Goal: Task Accomplishment & Management: Complete application form

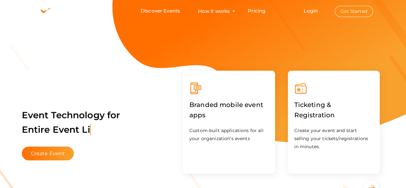
click at [350, 11] on button "Get Started" at bounding box center [354, 11] width 38 height 11
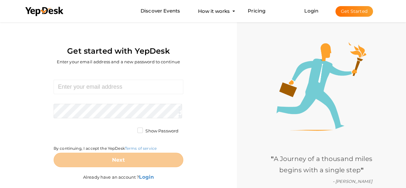
scroll to position [2, 0]
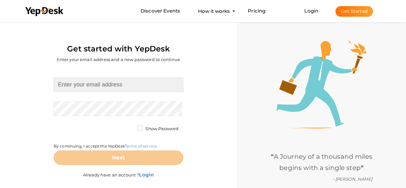
click at [123, 84] on input at bounding box center [119, 84] width 130 height 14
type input "[EMAIL_ADDRESS][DOMAIN_NAME]"
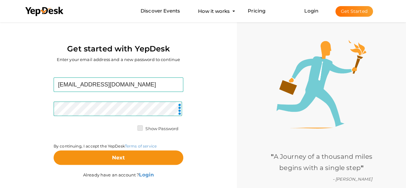
scroll to position [21, 0]
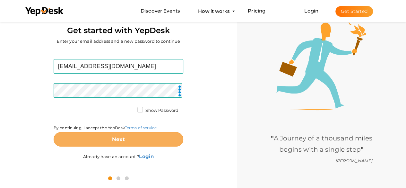
click at [128, 143] on button "Next" at bounding box center [119, 139] width 130 height 14
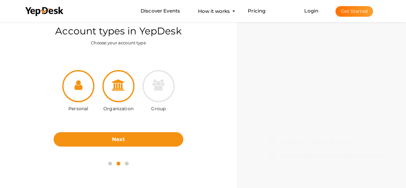
click at [112, 90] on div at bounding box center [118, 86] width 32 height 32
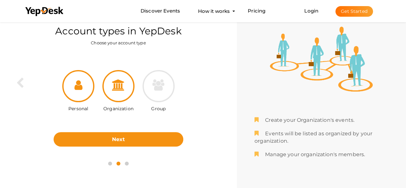
click at [82, 91] on div at bounding box center [78, 86] width 32 height 32
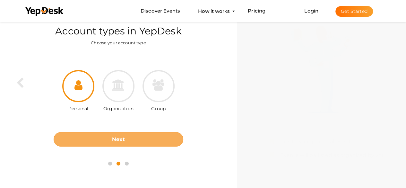
click at [106, 137] on button "Next" at bounding box center [119, 139] width 130 height 14
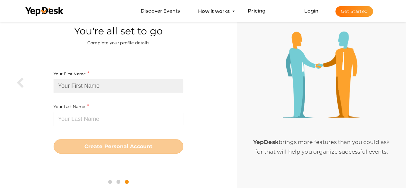
click at [68, 88] on input at bounding box center [119, 86] width 130 height 14
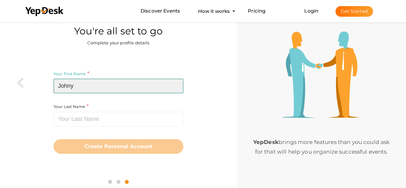
type input "Johny"
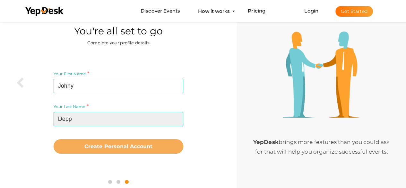
type input "Depp"
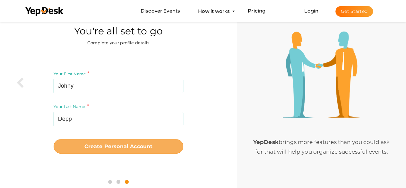
click at [128, 151] on button "Create Personal Account" at bounding box center [119, 146] width 130 height 14
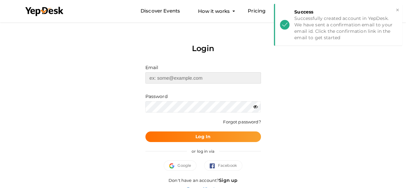
type input "[EMAIL_ADDRESS][DOMAIN_NAME]"
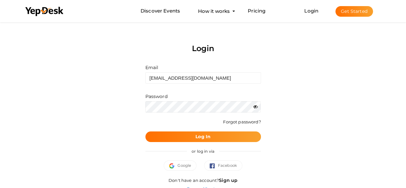
scroll to position [11, 0]
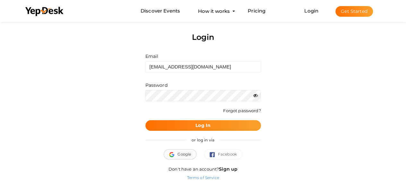
click at [172, 157] on button "Google" at bounding box center [180, 154] width 33 height 10
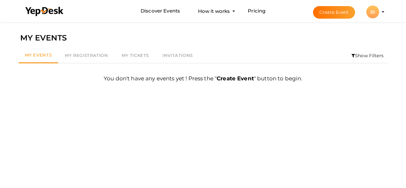
click at [373, 14] on div "JD" at bounding box center [372, 11] width 13 height 13
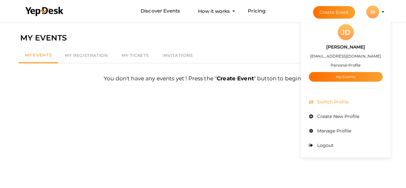
click at [334, 107] on li "Switch Profile" at bounding box center [346, 102] width 74 height 14
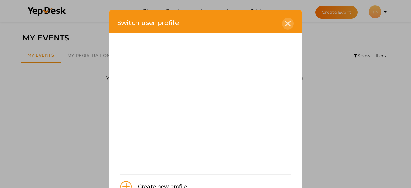
click at [285, 23] on icon at bounding box center [287, 23] width 5 height 5
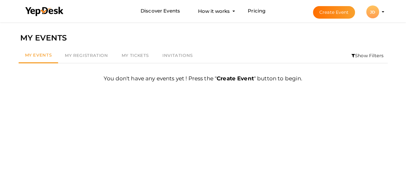
click at [335, 11] on button "Create Event" at bounding box center [334, 12] width 42 height 13
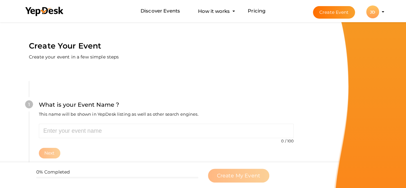
click at [183, 122] on div "What is your Event Name ? This name will be shown in YepDesk listing as well as…" at bounding box center [166, 111] width 255 height 23
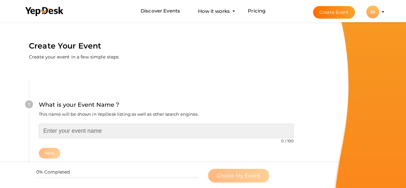
click at [179, 128] on input "text" at bounding box center [166, 130] width 255 height 14
paste input "Original Q7 Chocolate Price in [GEOGRAPHIC_DATA]"
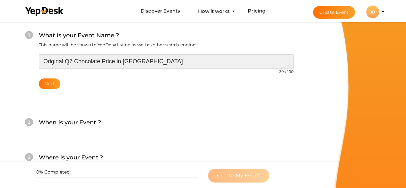
scroll to position [70, 0]
type input "Original Q7 Chocolate Price in Pakistan"
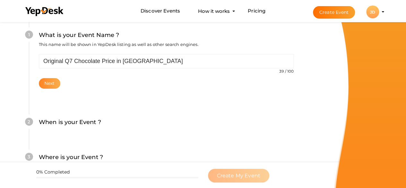
click at [53, 82] on button "Next" at bounding box center [49, 83] width 21 height 11
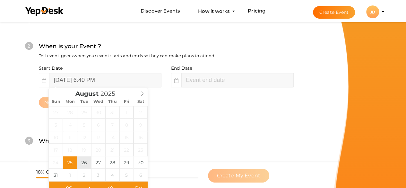
scroll to position [187, 0]
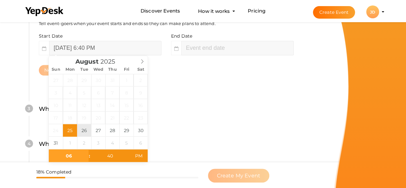
type input "August 26, 2025 6:40 PM"
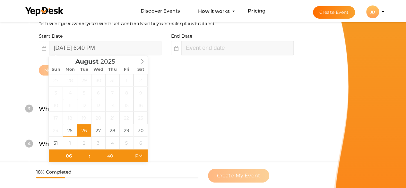
type input "08"
type input "40"
type input "August 26, 2025 8:40 PM"
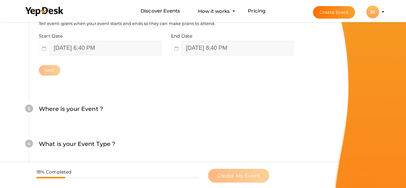
click at [240, 79] on div "2 When is your Event ? Tell event-goers when your event starts and ends so they…" at bounding box center [166, 42] width 274 height 104
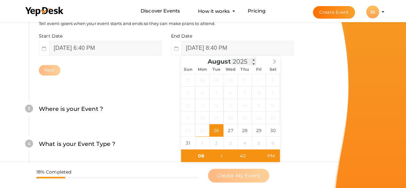
click at [247, 61] on input "2025" at bounding box center [243, 61] width 25 height 7
click at [251, 62] on span at bounding box center [253, 64] width 4 height 4
click at [242, 60] on input "2025" at bounding box center [243, 61] width 25 height 7
click at [247, 62] on input "2025" at bounding box center [243, 61] width 25 height 7
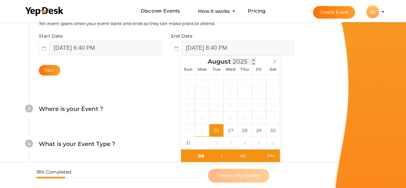
click at [247, 62] on input "2025" at bounding box center [243, 61] width 25 height 7
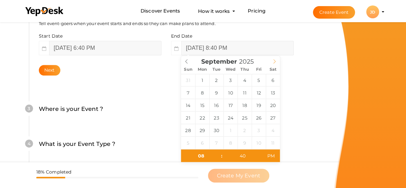
click at [275, 63] on icon at bounding box center [274, 61] width 4 height 4
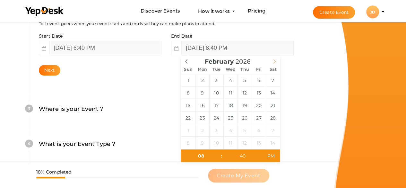
click at [275, 63] on icon at bounding box center [274, 61] width 4 height 4
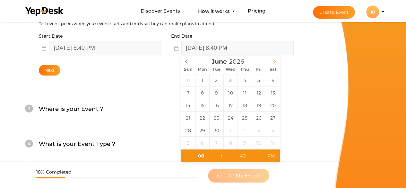
click at [275, 63] on icon at bounding box center [274, 61] width 4 height 4
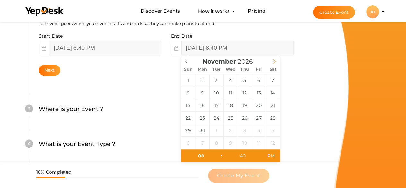
click at [275, 63] on icon at bounding box center [274, 61] width 4 height 4
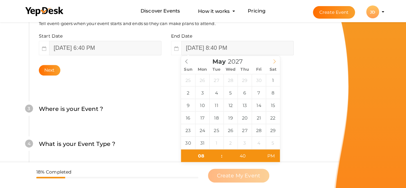
click at [275, 63] on icon at bounding box center [274, 61] width 4 height 4
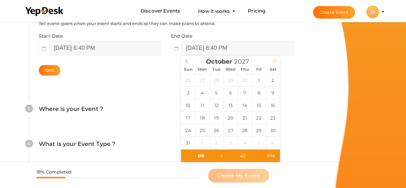
click at [275, 63] on icon at bounding box center [274, 61] width 4 height 4
type input "2028"
click at [275, 63] on icon at bounding box center [274, 61] width 4 height 4
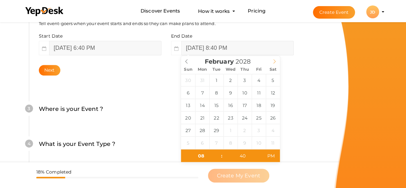
click at [275, 63] on icon at bounding box center [274, 61] width 4 height 4
type input "February 29, 2028 8:40 PM"
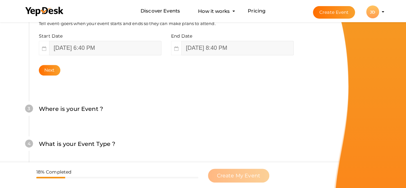
click at [316, 125] on div "What is your Event Name ? This name will be shown in YepDesk listing as well as…" at bounding box center [166, 64] width 313 height 379
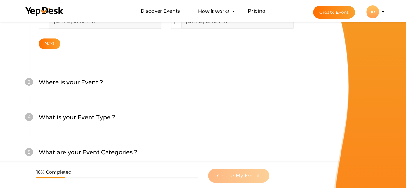
click at [90, 79] on label "Where is your Event ?" at bounding box center [71, 82] width 64 height 9
click at [52, 45] on button "Next" at bounding box center [49, 43] width 21 height 11
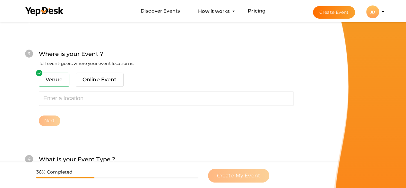
scroll to position [259, 0]
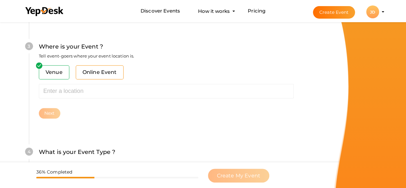
click at [106, 75] on span "Online Event" at bounding box center [100, 72] width 48 height 14
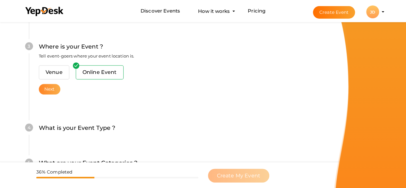
click at [51, 85] on button "Next" at bounding box center [49, 89] width 21 height 11
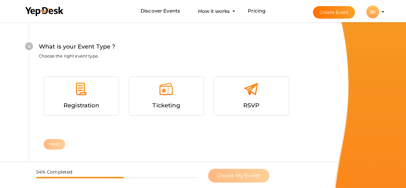
scroll to position [378, 0]
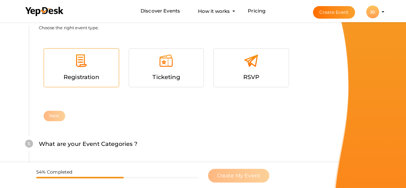
click at [93, 70] on div at bounding box center [81, 62] width 65 height 19
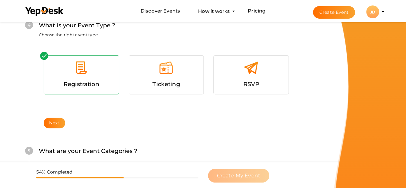
scroll to position [370, 0]
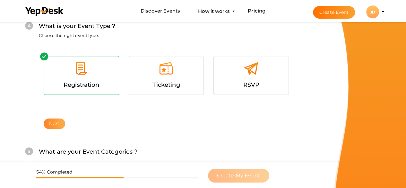
click at [56, 123] on button "Next" at bounding box center [54, 123] width 21 height 11
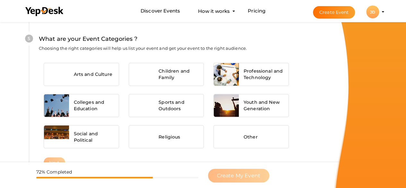
scroll to position [484, 0]
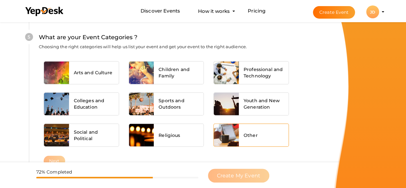
click at [240, 132] on div "Other" at bounding box center [264, 134] width 50 height 22
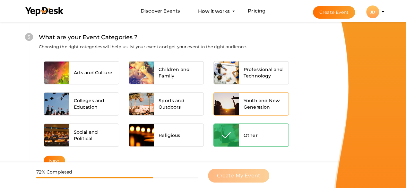
scroll to position [551, 0]
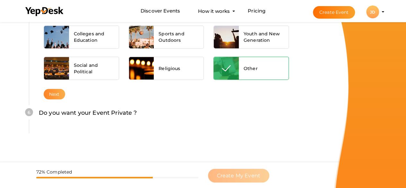
click at [52, 89] on button "Next" at bounding box center [54, 94] width 21 height 11
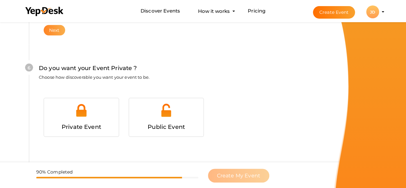
scroll to position [625, 0]
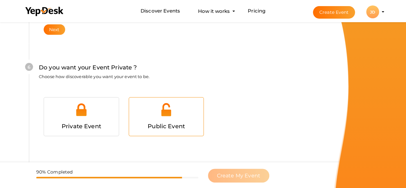
click at [140, 108] on div at bounding box center [166, 111] width 65 height 19
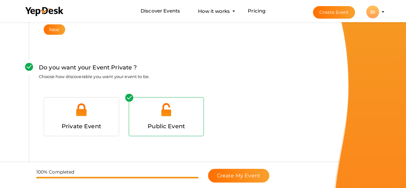
scroll to position [655, 0]
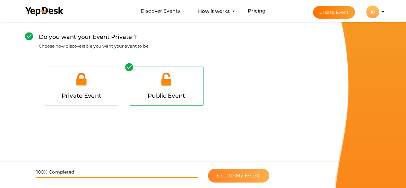
click at [237, 177] on span "Create My Event" at bounding box center [238, 175] width 43 height 6
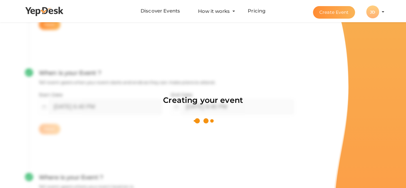
scroll to position [96, 0]
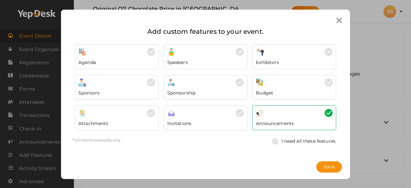
click at [139, 58] on div "Agenda" at bounding box center [116, 61] width 77 height 10
click at [126, 115] on div at bounding box center [116, 113] width 77 height 8
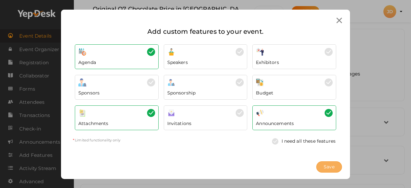
click at [330, 170] on button "Save" at bounding box center [329, 166] width 26 height 11
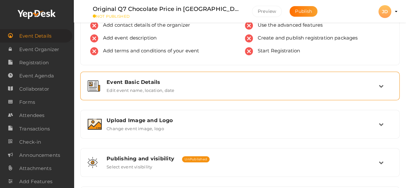
scroll to position [34, 0]
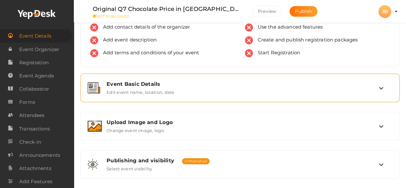
click at [179, 99] on div "Event Basic Details Edit event name, location, date" at bounding box center [239, 87] width 319 height 29
click at [249, 89] on div "Event Basic Details Edit event name, location, date" at bounding box center [240, 88] width 277 height 14
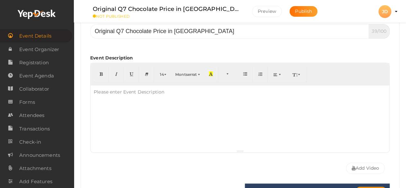
scroll to position [125, 0]
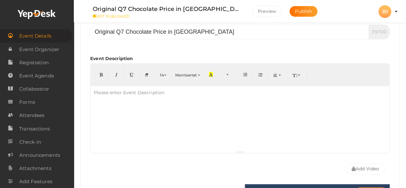
click at [191, 101] on div at bounding box center [239, 118] width 299 height 64
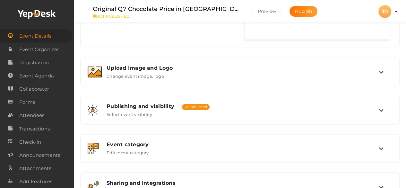
scroll to position [495, 0]
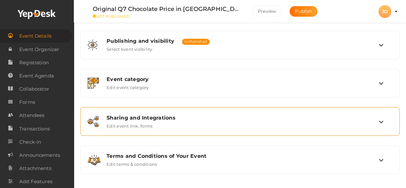
click at [208, 131] on div "Sharing and Integrations Edit event link, forms" at bounding box center [239, 121] width 319 height 29
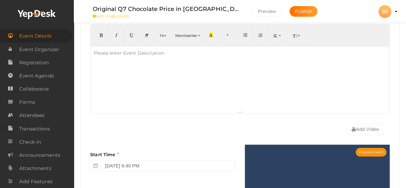
scroll to position [164, 0]
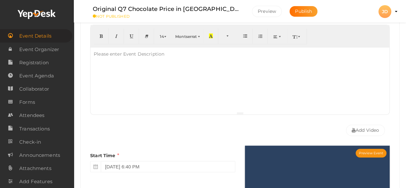
click at [156, 78] on div at bounding box center [239, 79] width 299 height 64
paste div
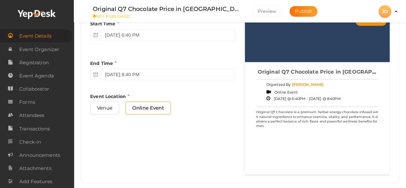
scroll to position [310, 0]
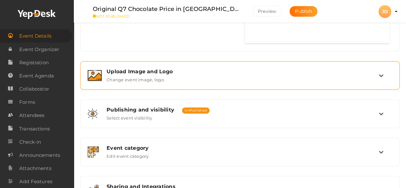
click at [170, 69] on div "Upload Image and Logo" at bounding box center [242, 71] width 272 height 6
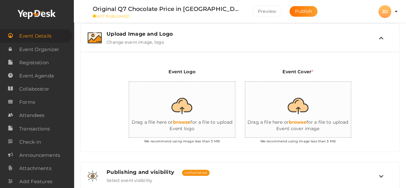
scroll to position [117, 0]
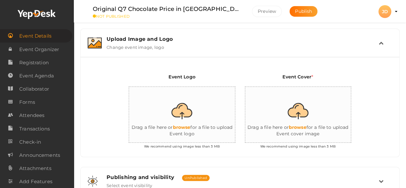
click at [185, 127] on input "file" at bounding box center [193, 115] width 128 height 56
type input "C:\fakepath\original-q7-chocolate-price-in-pakistan (1).jpg"
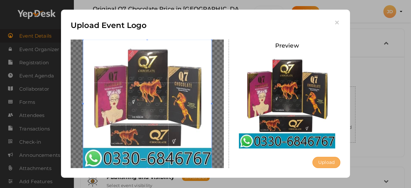
click at [327, 165] on button "Upload" at bounding box center [326, 162] width 28 height 11
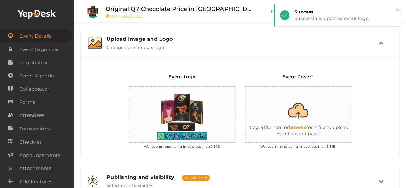
click at [293, 126] on input "file" at bounding box center [309, 115] width 128 height 56
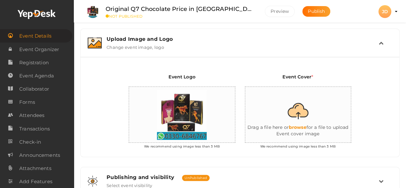
type input "C:\fakepath\ClickShop_logo.png"
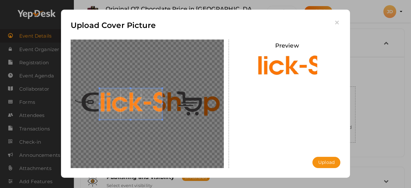
drag, startPoint x: 157, startPoint y: 102, endPoint x: 139, endPoint y: 104, distance: 17.7
click at [137, 104] on span at bounding box center [130, 103] width 63 height 31
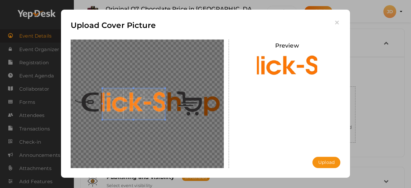
drag, startPoint x: 166, startPoint y: 104, endPoint x: 206, endPoint y: 103, distance: 40.1
click at [206, 103] on div at bounding box center [147, 103] width 153 height 128
drag, startPoint x: 103, startPoint y: 104, endPoint x: 95, endPoint y: 104, distance: 8.0
click at [95, 104] on span at bounding box center [125, 103] width 63 height 31
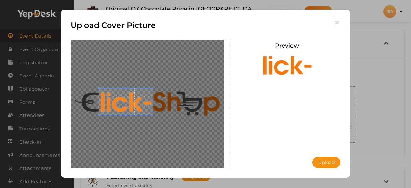
drag, startPoint x: 126, startPoint y: 118, endPoint x: 126, endPoint y: 115, distance: 3.9
click at [126, 115] on div at bounding box center [126, 101] width 54 height 27
drag, startPoint x: 153, startPoint y: 101, endPoint x: 178, endPoint y: 96, distance: 26.2
click at [178, 96] on div at bounding box center [147, 103] width 153 height 128
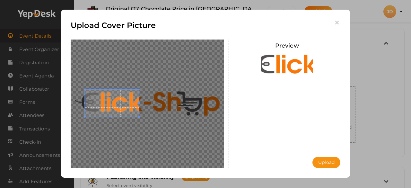
drag, startPoint x: 133, startPoint y: 98, endPoint x: 119, endPoint y: 100, distance: 13.6
click at [119, 100] on span at bounding box center [112, 102] width 54 height 27
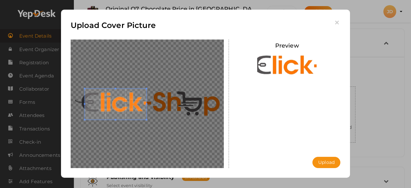
drag, startPoint x: 139, startPoint y: 117, endPoint x: 161, endPoint y: 126, distance: 24.1
click at [161, 126] on div at bounding box center [147, 103] width 153 height 128
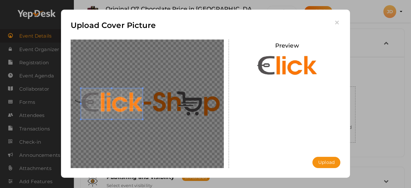
drag, startPoint x: 124, startPoint y: 111, endPoint x: 119, endPoint y: 109, distance: 5.0
click at [119, 109] on span at bounding box center [112, 103] width 62 height 31
click at [323, 161] on button "Upload" at bounding box center [326, 162] width 28 height 11
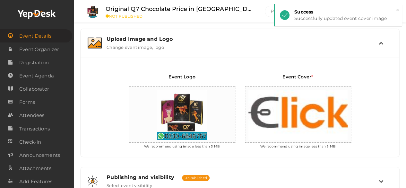
scroll to position [248, 0]
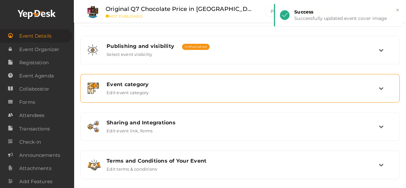
click at [209, 85] on div "Event category" at bounding box center [242, 84] width 272 height 6
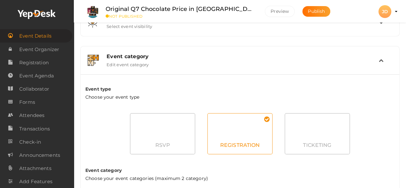
scroll to position [172, 0]
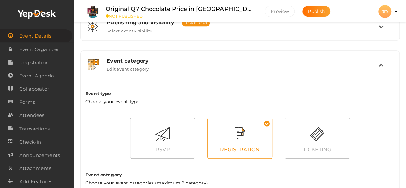
click at [272, 66] on div "Event category Edit event category" at bounding box center [240, 65] width 277 height 14
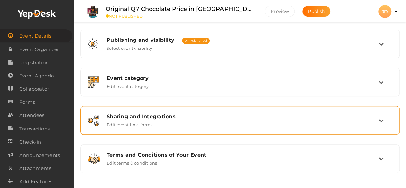
scroll to position [154, 0]
click at [270, 110] on div "Sharing and Integrations Edit event link, forms" at bounding box center [240, 120] width 312 height 21
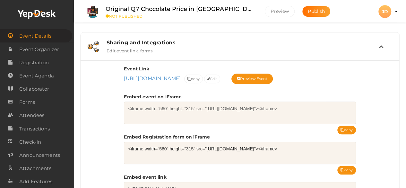
scroll to position [225, 0]
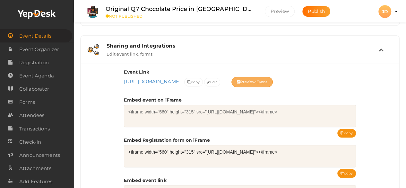
click at [231, 87] on button "Preview Event" at bounding box center [252, 82] width 42 height 10
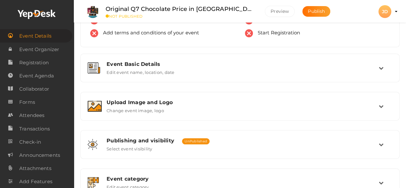
scroll to position [0, 0]
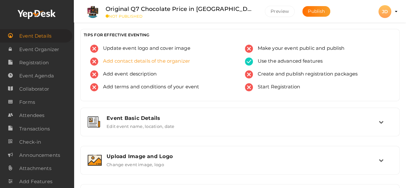
click at [158, 59] on span "Add contact details of the organizer" at bounding box center [144, 61] width 92 height 8
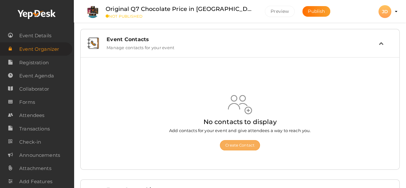
scroll to position [35, 0]
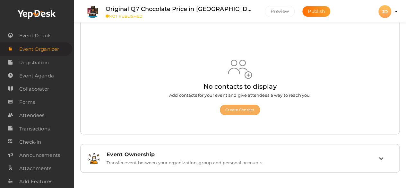
click at [238, 113] on button "Create Contact" at bounding box center [240, 110] width 40 height 10
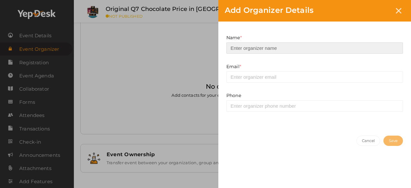
click at [251, 46] on input at bounding box center [314, 47] width 176 height 11
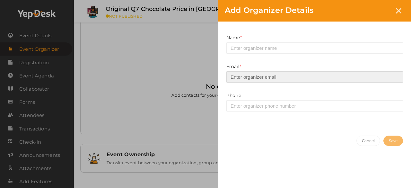
click at [241, 72] on input "email" at bounding box center [314, 76] width 176 height 11
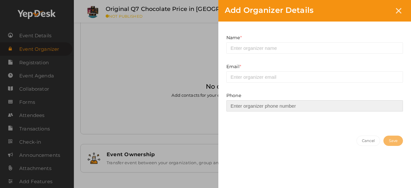
click at [257, 100] on input at bounding box center [314, 105] width 176 height 11
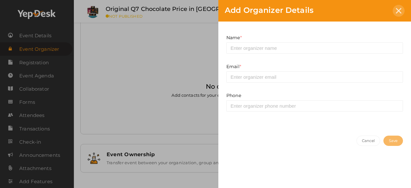
click at [399, 6] on div at bounding box center [398, 11] width 12 height 12
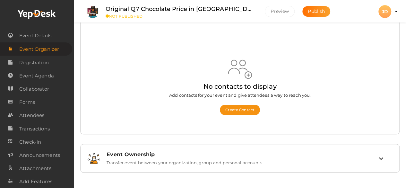
click at [254, 158] on label "Transfer event between your organization, group and personal accounts" at bounding box center [184, 161] width 156 height 8
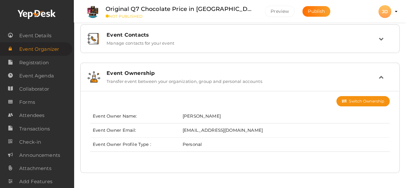
scroll to position [0, 0]
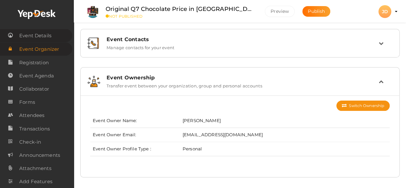
click at [44, 39] on span "Event Details" at bounding box center [35, 35] width 32 height 13
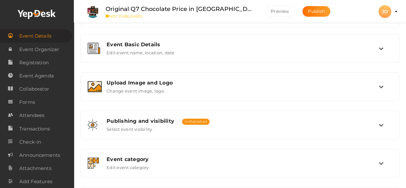
scroll to position [73, 0]
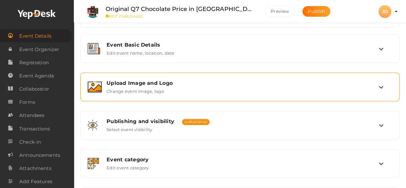
click at [183, 90] on div "Upload Image and Logo Change event image, logo" at bounding box center [240, 87] width 277 height 14
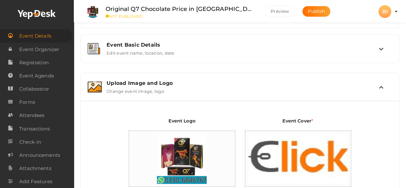
click at [183, 90] on div "Upload Image and Logo Change event image, logo" at bounding box center [240, 87] width 277 height 14
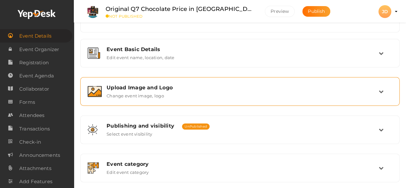
scroll to position [68, 0]
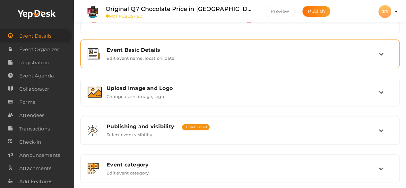
click at [223, 59] on div "Event Basic Details Edit event name, location, date" at bounding box center [240, 54] width 277 height 14
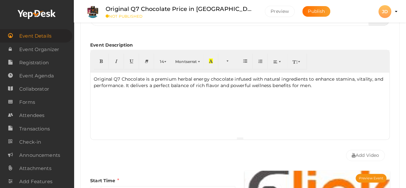
scroll to position [138, 0]
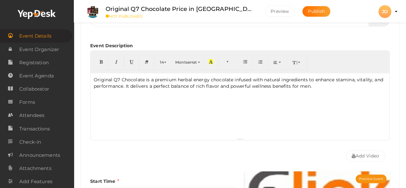
click at [323, 89] on div "Original Q7 Chocolate is a premium herbal energy chocolate infused with natural…" at bounding box center [239, 105] width 299 height 64
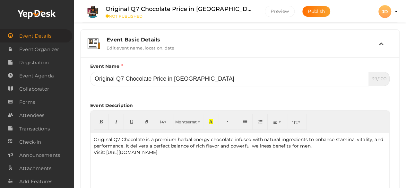
scroll to position [55, 0]
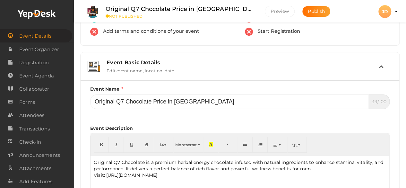
click at [323, 71] on div "Event Basic Details Edit event name, location, date" at bounding box center [240, 66] width 277 height 14
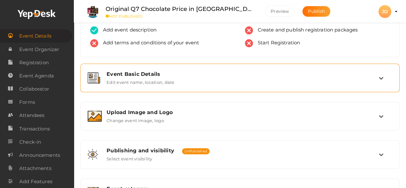
scroll to position [45, 0]
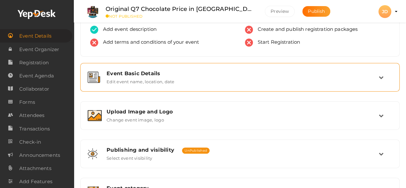
click at [200, 86] on div "Event Basic Details Edit event name, location, date" at bounding box center [240, 76] width 312 height 21
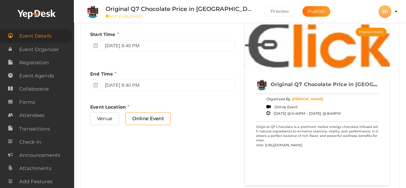
scroll to position [286, 0]
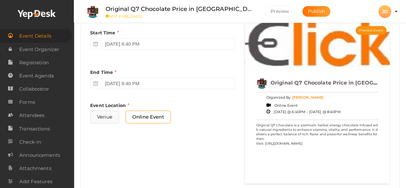
click at [106, 117] on span "Venue" at bounding box center [104, 116] width 29 height 13
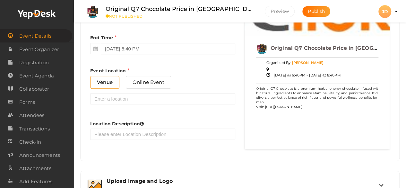
scroll to position [320, 0]
click at [146, 82] on span "Online Event" at bounding box center [148, 82] width 45 height 13
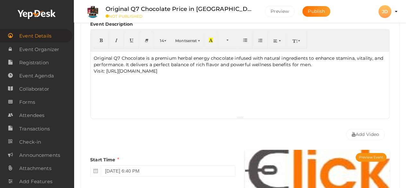
scroll to position [157, 0]
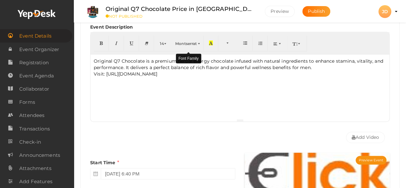
click at [189, 40] on button "Montserrat" at bounding box center [188, 43] width 30 height 16
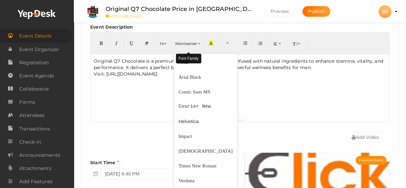
click at [189, 40] on button "Montserrat" at bounding box center [188, 43] width 30 height 16
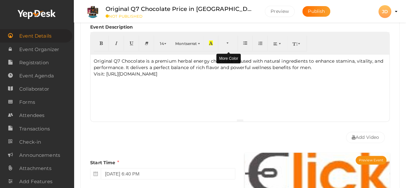
click at [231, 39] on button "button" at bounding box center [228, 43] width 20 height 16
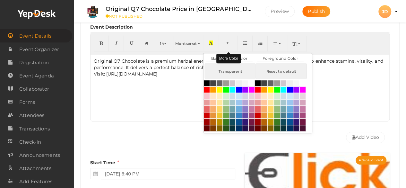
click at [231, 39] on button "button" at bounding box center [228, 43] width 20 height 16
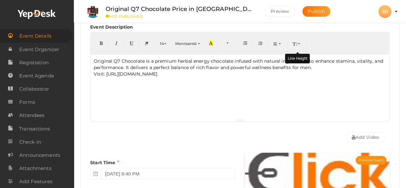
click at [298, 40] on button "button" at bounding box center [297, 43] width 20 height 16
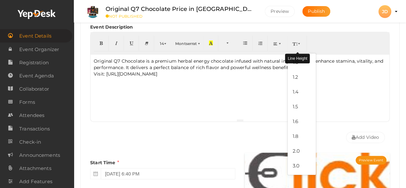
click at [298, 40] on button "button" at bounding box center [297, 43] width 20 height 16
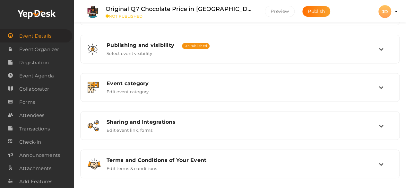
scroll to position [495, 0]
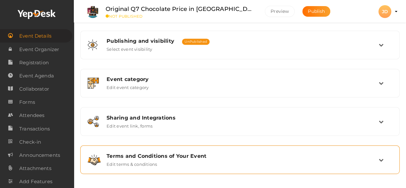
click at [210, 163] on div "Terms and Conditions of Your Event Edit terms & conditions" at bounding box center [240, 159] width 277 height 14
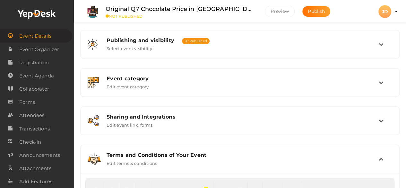
scroll to position [234, 0]
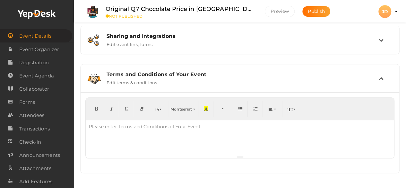
click at [173, 138] on div at bounding box center [240, 137] width 308 height 35
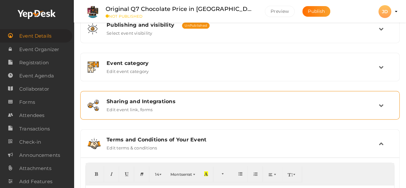
click at [183, 115] on div "Sharing and Integrations Edit event link, forms" at bounding box center [240, 104] width 312 height 21
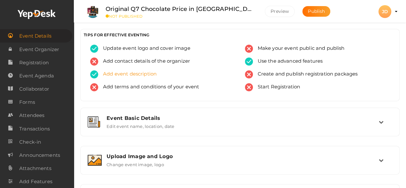
scroll to position [0, 0]
click at [157, 59] on span "Add contact details of the organizer" at bounding box center [144, 61] width 92 height 8
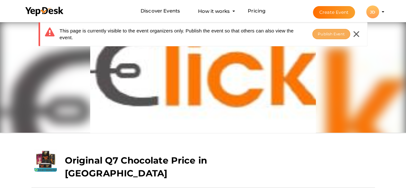
click at [328, 33] on span "Publish Event" at bounding box center [331, 33] width 27 height 5
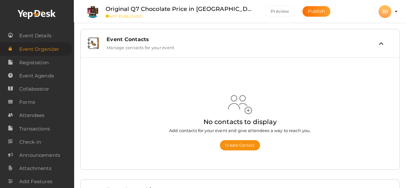
scroll to position [35, 0]
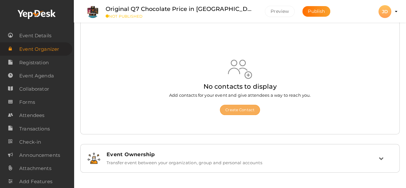
click at [242, 111] on button "Create Contact" at bounding box center [240, 110] width 40 height 10
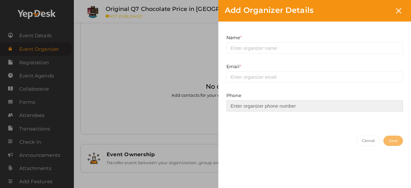
click at [256, 101] on input at bounding box center [314, 105] width 176 height 11
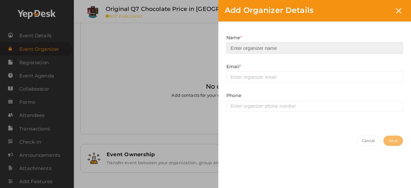
click at [241, 47] on input at bounding box center [314, 47] width 176 height 11
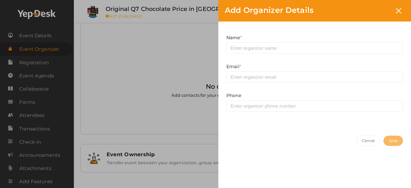
click at [213, 61] on div "Add Organizer Details Name * This field is Required. Email * This field is Requ…" at bounding box center [205, 94] width 411 height 188
click at [232, 65] on label "Email *" at bounding box center [233, 66] width 15 height 6
click at [398, 12] on icon at bounding box center [397, 10] width 5 height 5
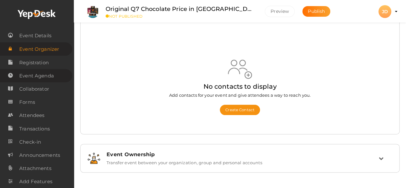
click at [28, 76] on span "Event Agenda" at bounding box center [36, 75] width 35 height 13
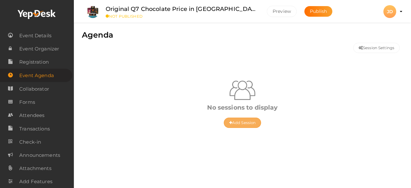
click at [239, 126] on button "Add Session" at bounding box center [242, 122] width 37 height 10
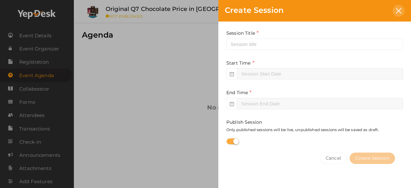
click at [397, 11] on icon at bounding box center [397, 10] width 5 height 5
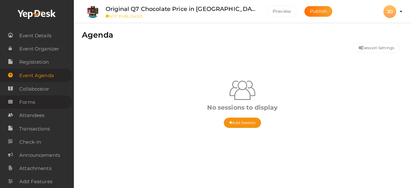
click at [19, 100] on link "Forms" at bounding box center [36, 101] width 72 height 13
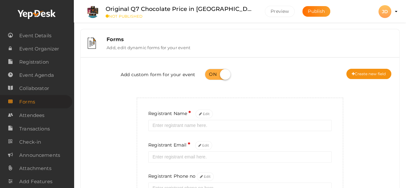
scroll to position [47, 0]
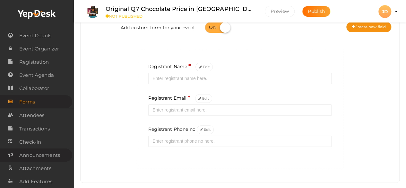
click at [50, 152] on span "Announcements" at bounding box center [39, 155] width 41 height 13
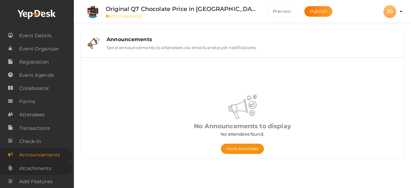
click at [43, 169] on span "Attachments" at bounding box center [35, 168] width 32 height 13
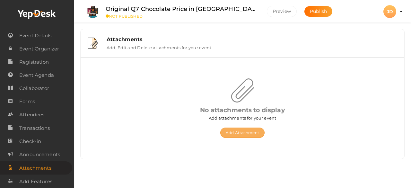
click at [255, 131] on button "Add Attachment" at bounding box center [242, 132] width 44 height 10
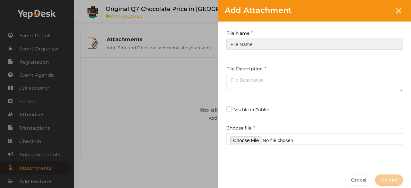
click at [261, 47] on input "text" at bounding box center [314, 43] width 176 height 11
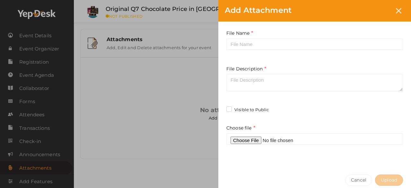
click at [217, 126] on div "Add Attachment File Name Required. Between one and hundred characters File Desc…" at bounding box center [205, 94] width 411 height 188
click at [396, 12] on icon at bounding box center [397, 10] width 5 height 5
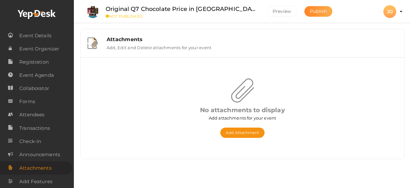
click at [310, 13] on span "Publish" at bounding box center [318, 11] width 17 height 6
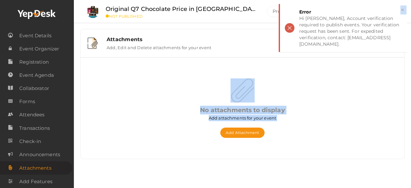
drag, startPoint x: 279, startPoint y: 13, endPoint x: 295, endPoint y: 79, distance: 68.0
click at [295, 79] on body "Discover Events How it works Powerful Registration / Ticketing Start selling yo…" at bounding box center [205, 94] width 411 height 188
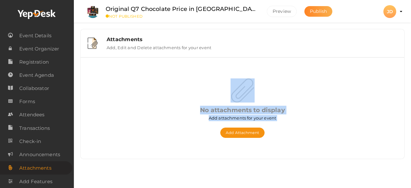
click at [310, 13] on span "Publish" at bounding box center [318, 11] width 17 height 6
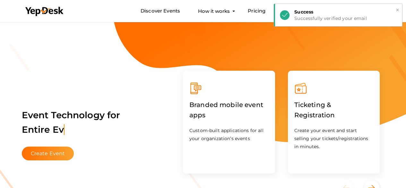
click at [396, 13] on button "×" at bounding box center [397, 9] width 4 height 7
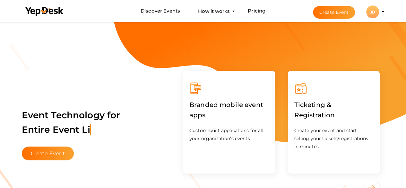
drag, startPoint x: 398, startPoint y: 11, endPoint x: 368, endPoint y: 7, distance: 30.1
click at [368, 7] on div "JD" at bounding box center [372, 11] width 13 height 13
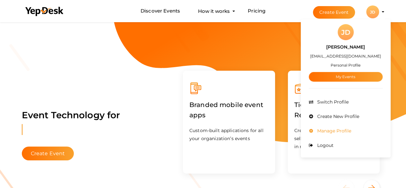
click at [334, 135] on li "Manage Profile" at bounding box center [346, 130] width 74 height 14
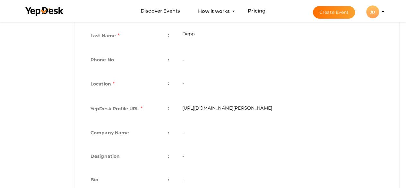
scroll to position [177, 0]
drag, startPoint x: 255, startPoint y: 109, endPoint x: 250, endPoint y: 104, distance: 7.0
click at [250, 104] on td "[URL][DOMAIN_NAME][PERSON_NAME]" at bounding box center [282, 108] width 214 height 25
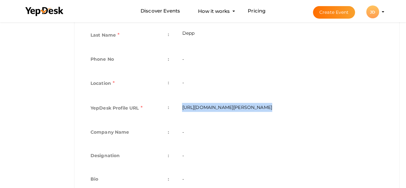
click at [250, 104] on td "[URL][DOMAIN_NAME][PERSON_NAME]" at bounding box center [282, 108] width 214 height 25
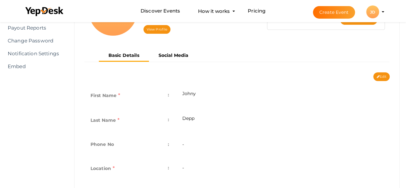
scroll to position [92, 0]
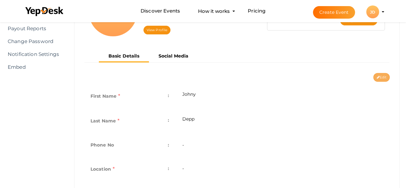
click at [384, 79] on button "Edit" at bounding box center [381, 77] width 16 height 9
type input "Johny"
type input "Depp"
type input "[PERSON_NAME]"
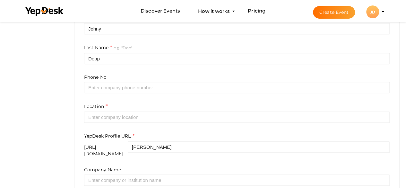
scroll to position [159, 0]
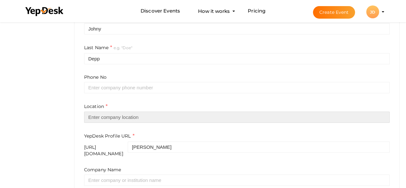
click at [156, 120] on input "text" at bounding box center [236, 116] width 305 height 11
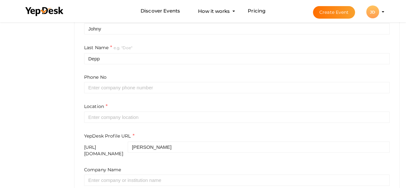
click at [167, 93] on form "First Name e.g. "[PERSON_NAME]" [PERSON_NAME] Last Name e.g. "[PERSON_NAME]" De…" at bounding box center [236, 132] width 305 height 237
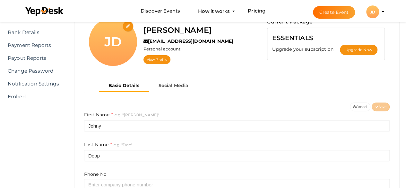
scroll to position [61, 0]
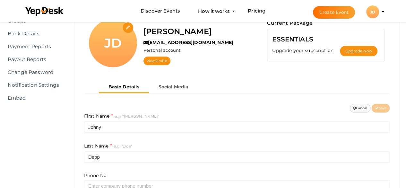
click at [359, 108] on button "Cancel" at bounding box center [360, 108] width 21 height 9
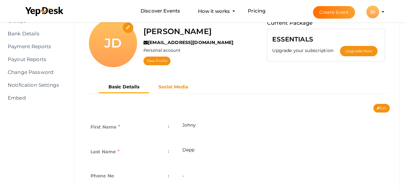
click at [174, 90] on button "Social Media" at bounding box center [173, 86] width 49 height 11
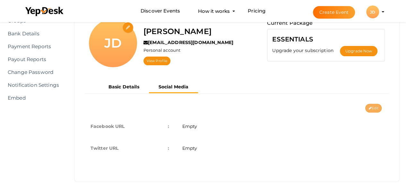
click at [374, 106] on button "Edit" at bounding box center [373, 108] width 16 height 9
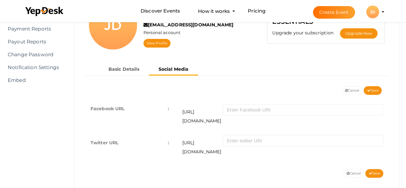
scroll to position [0, 0]
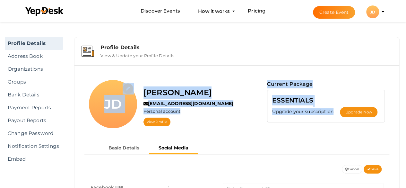
drag, startPoint x: 221, startPoint y: 143, endPoint x: 284, endPoint y: 139, distance: 63.3
click at [284, 139] on div "JD Johny Depp johnydeppcs@gmail.com Personal account View Profile Current Packa…" at bounding box center [236, 150] width 315 height 160
click at [370, 169] on span "Save" at bounding box center [373, 169] width 12 height 4
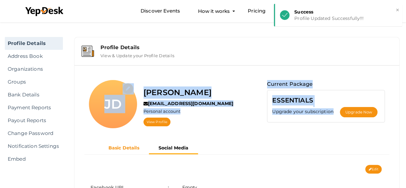
click at [118, 143] on button "Basic Details" at bounding box center [124, 147] width 50 height 11
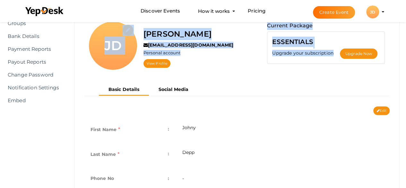
scroll to position [58, 0]
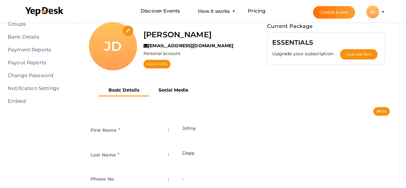
drag, startPoint x: 386, startPoint y: 98, endPoint x: 384, endPoint y: 105, distance: 7.9
click at [384, 105] on div "Basic Details Social Media" at bounding box center [236, 95] width 315 height 22
click at [381, 112] on button "Edit" at bounding box center [381, 111] width 16 height 9
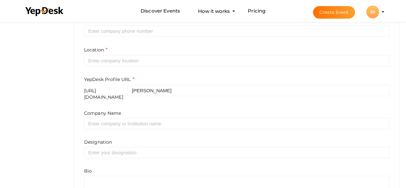
scroll to position [253, 0]
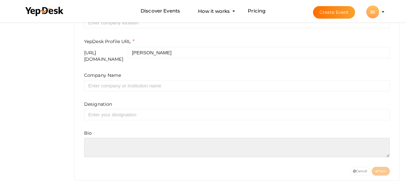
click at [222, 138] on textarea at bounding box center [236, 147] width 305 height 19
paste textarea "https://clickshop.com.pk/product/original-q7-chocolate-price-in-pakistan"
type textarea "https://clickshop.com.pk/product/original-q7-chocolate-price-in-pakistan"
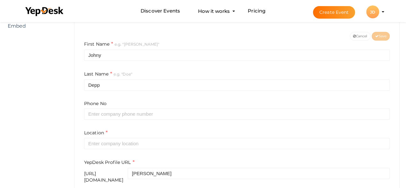
scroll to position [162, 0]
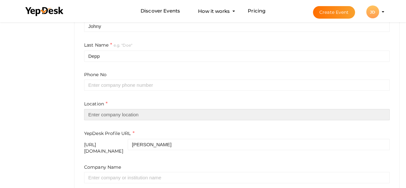
click at [222, 114] on input "text" at bounding box center [236, 114] width 305 height 11
type input "Pakistan"
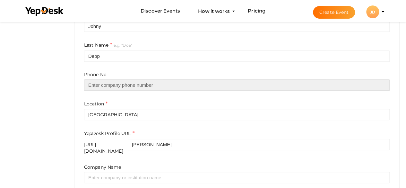
type input "330684676"
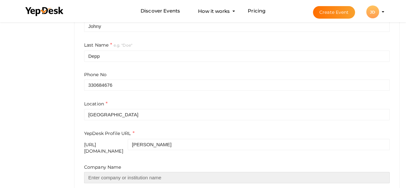
type input "Clickshop"
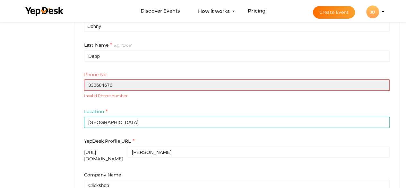
click at [88, 83] on input "330684676" at bounding box center [236, 84] width 305 height 11
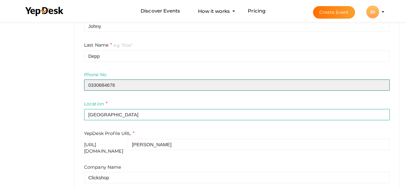
click at [128, 83] on input "0330684676" at bounding box center [236, 84] width 305 height 11
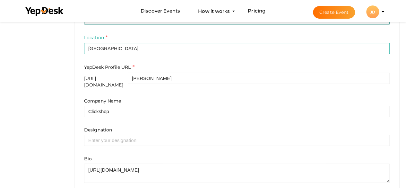
scroll to position [253, 0]
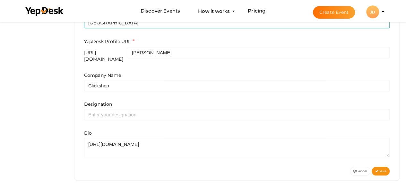
type input "03306846767"
click at [211, 115] on div "Company Name Clickshop Designation Bio" at bounding box center [236, 114] width 305 height 85
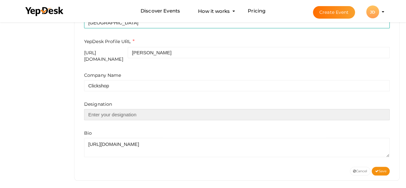
click at [205, 112] on input "text" at bounding box center [236, 114] width 305 height 11
paste input "Original Q7 Chocolate Price in [GEOGRAPHIC_DATA]"
type input "Original Q7 Chocolate Price in [GEOGRAPHIC_DATA]"
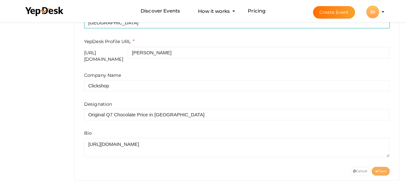
click at [381, 169] on span "Save" at bounding box center [381, 171] width 12 height 4
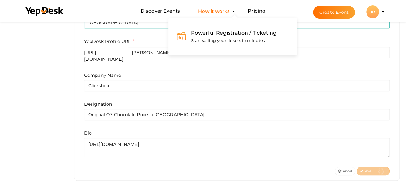
scroll to position [213, 0]
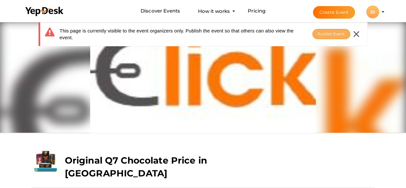
click at [329, 32] on span "Publish Event" at bounding box center [331, 33] width 27 height 5
